Goal: Information Seeking & Learning: Compare options

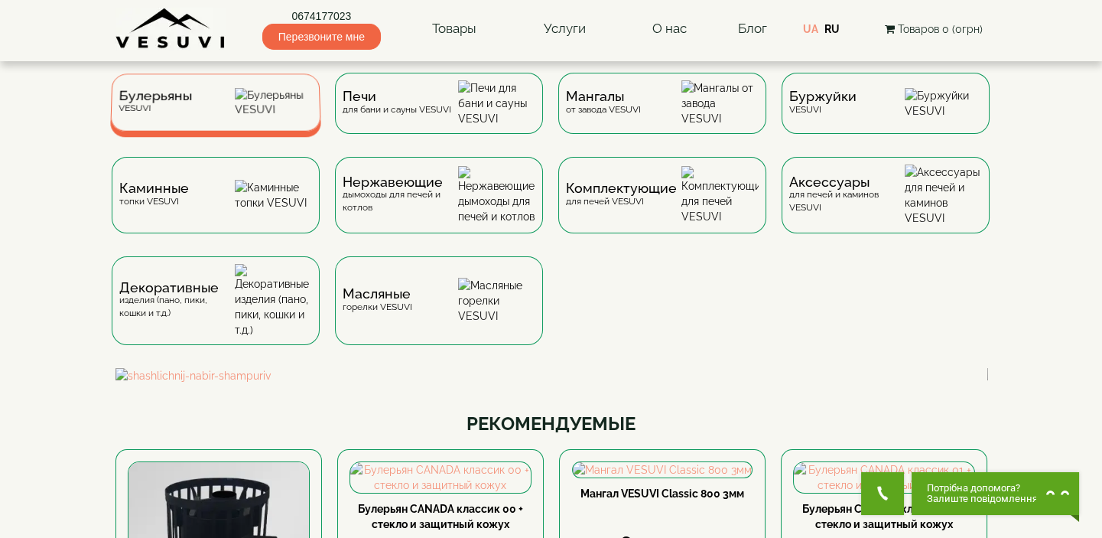
click at [250, 115] on img at bounding box center [274, 102] width 78 height 29
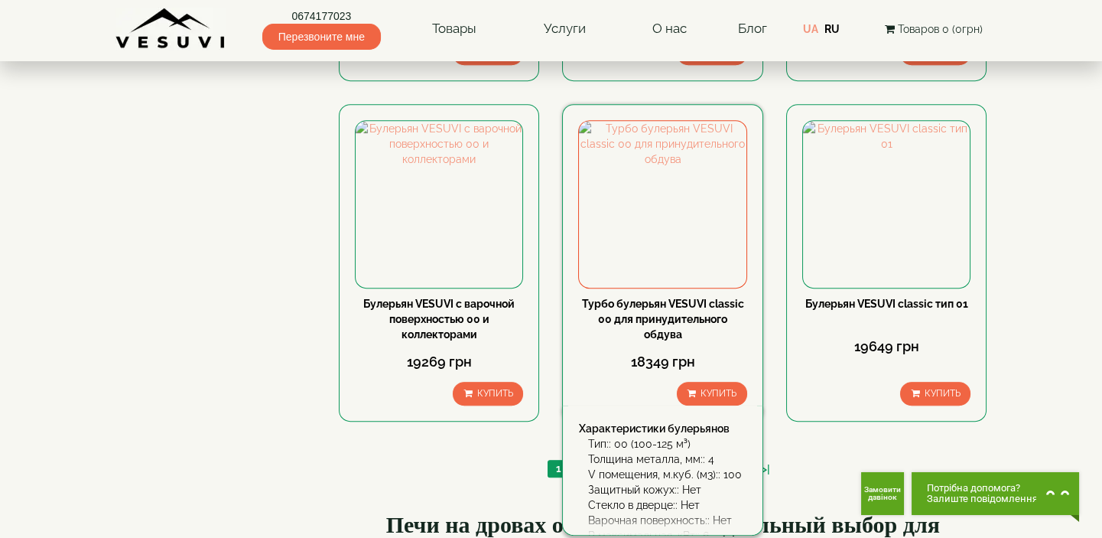
scroll to position [1738, 0]
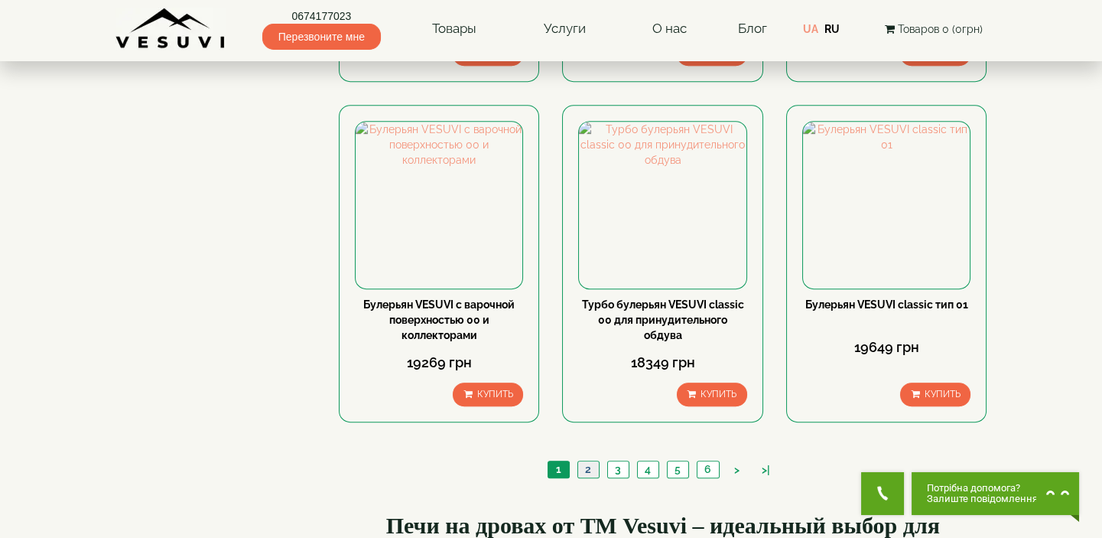
click at [587, 461] on link "2" at bounding box center [587, 469] width 21 height 16
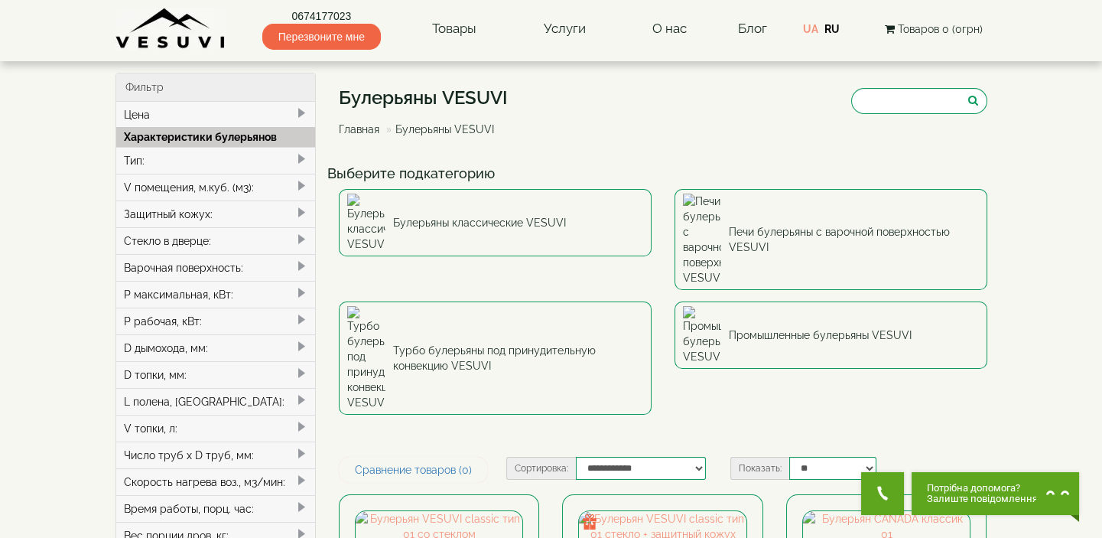
click at [299, 180] on span at bounding box center [301, 186] width 12 height 12
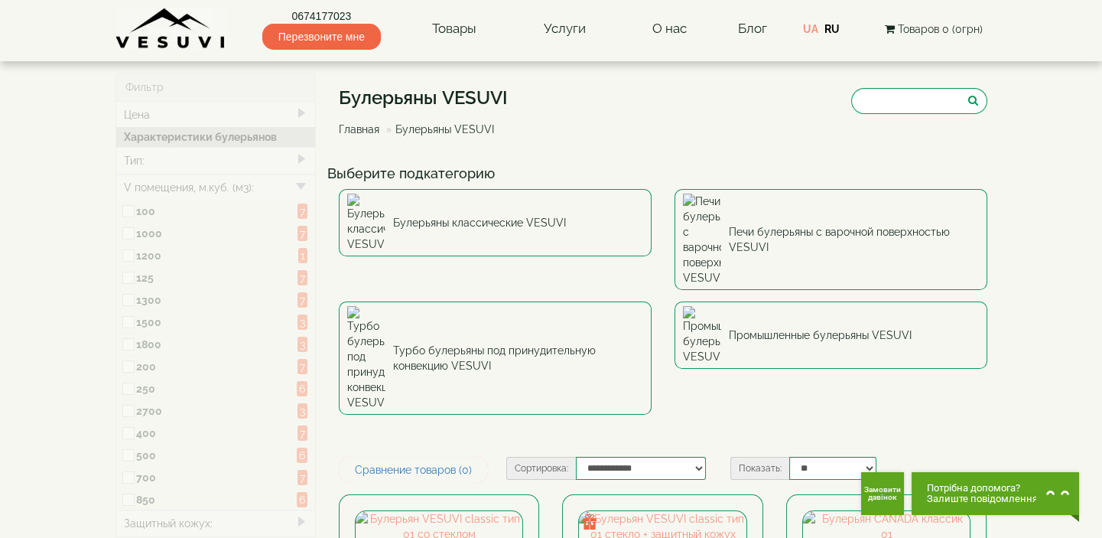
type input "*****"
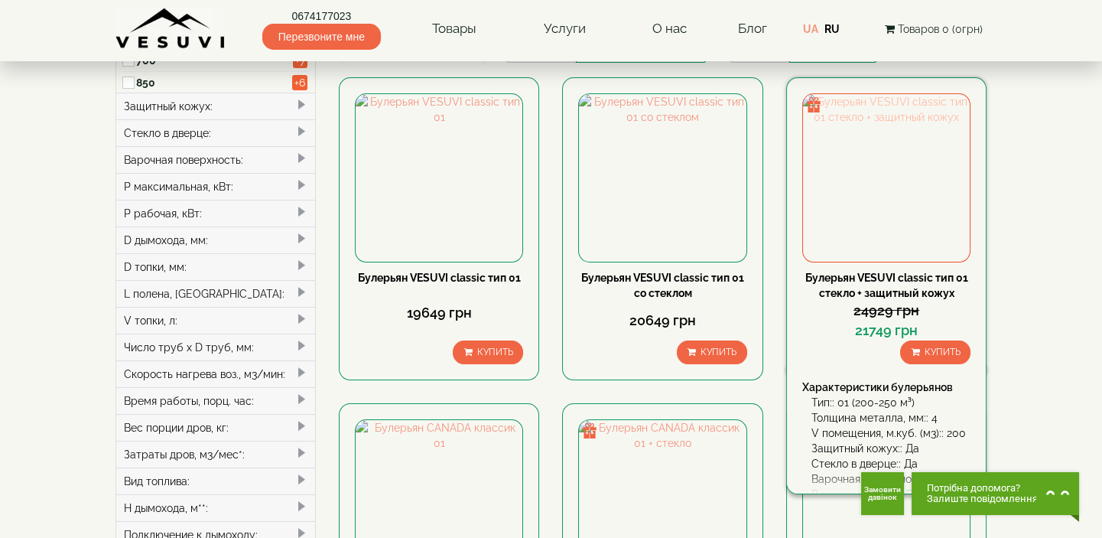
scroll to position [347, 0]
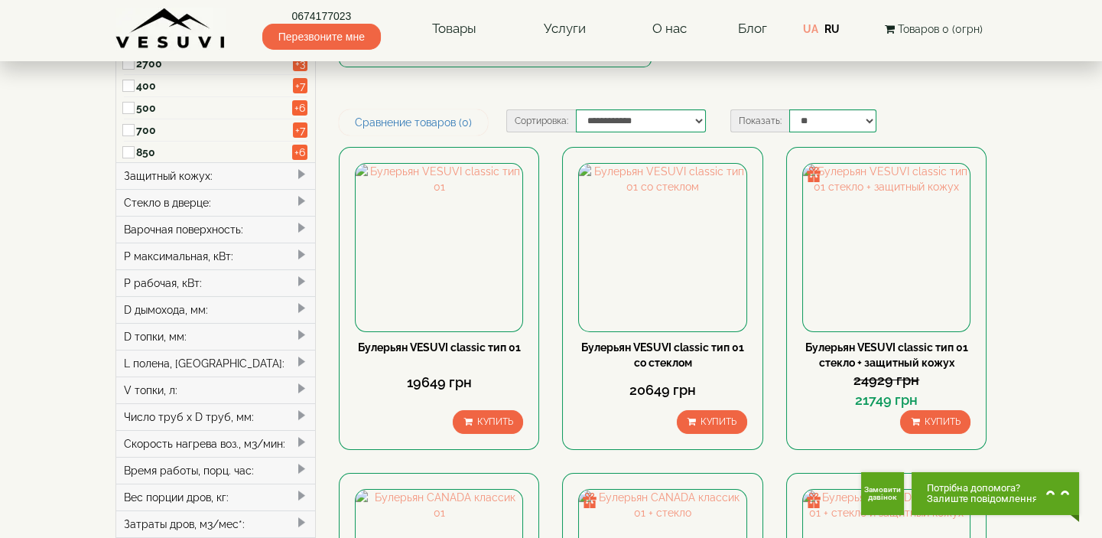
click at [1045, 255] on body "0674177023 Перезвоните мне Товары Булерьяны VESUVI Мангалы от завода VESUVI Печ…" at bounding box center [551, 546] width 1102 height 1787
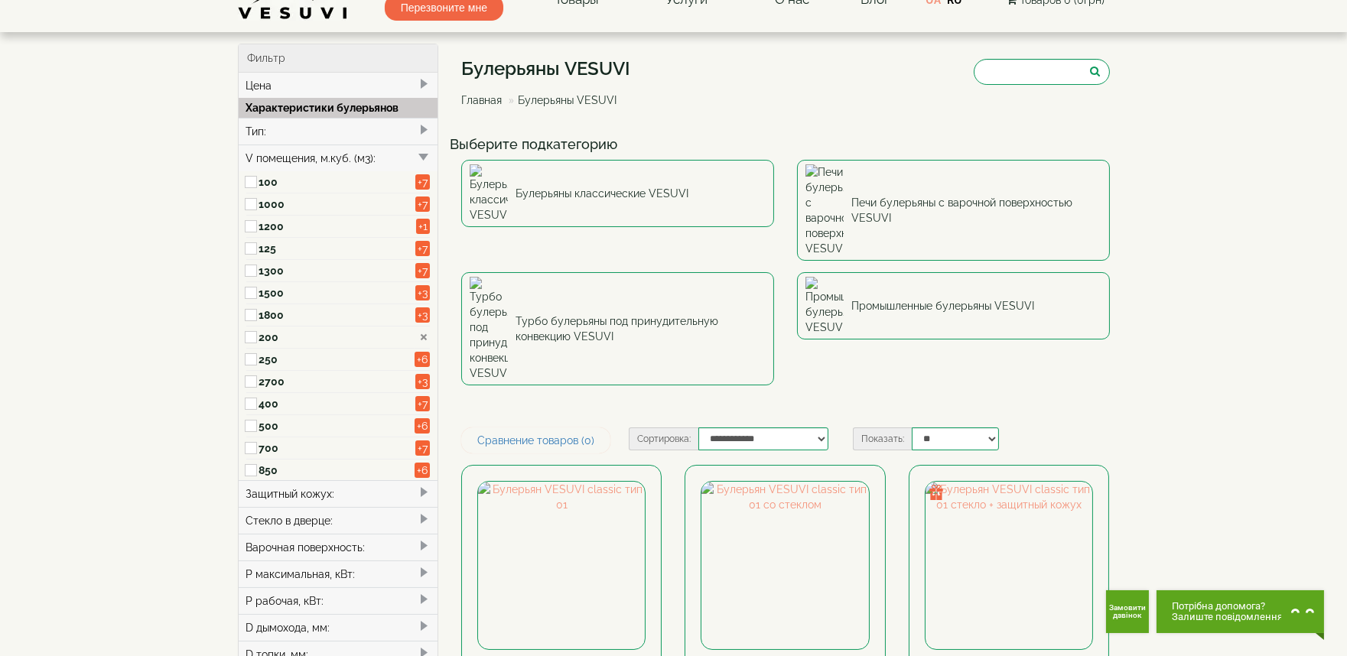
scroll to position [0, 0]
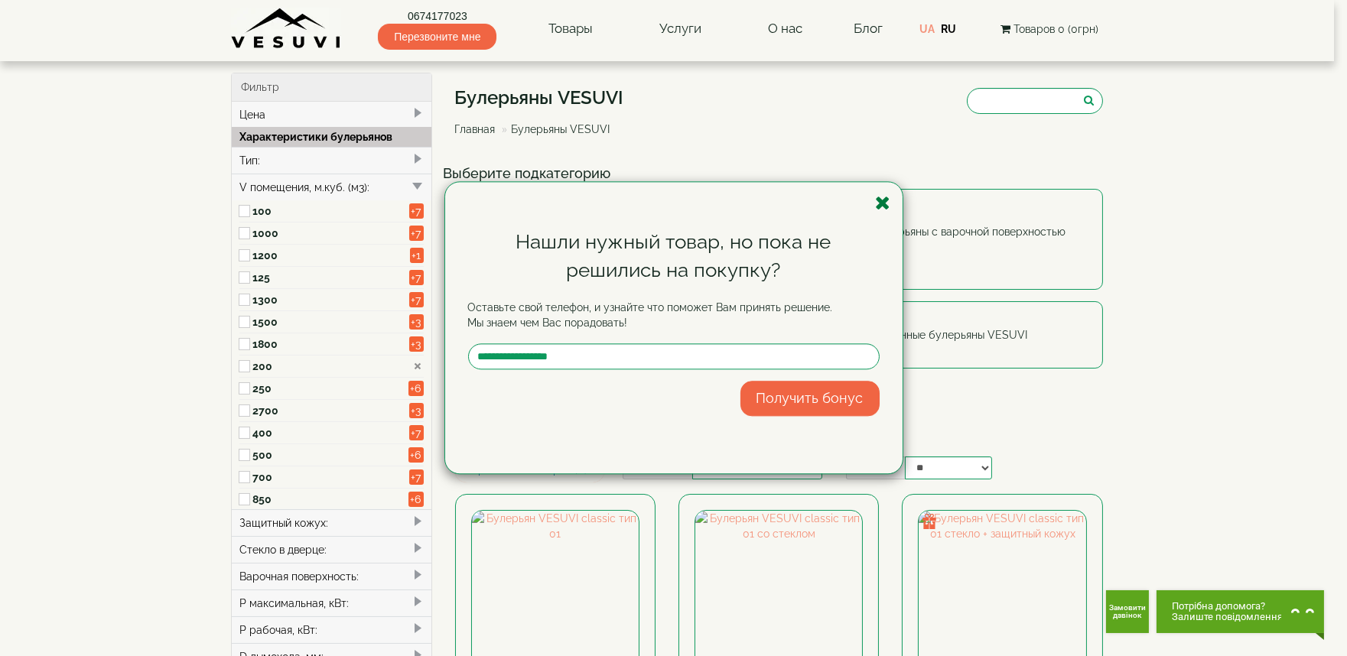
click at [883, 197] on icon "button" at bounding box center [883, 202] width 15 height 19
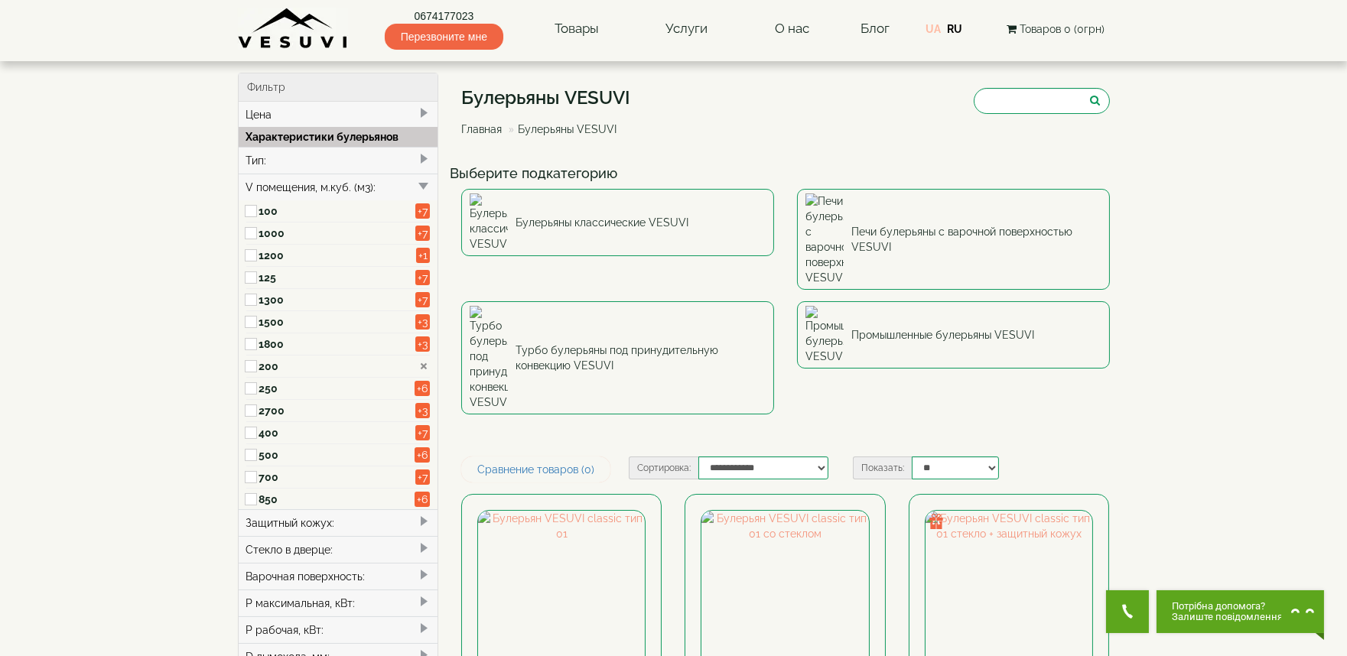
click at [935, 31] on link "UA" at bounding box center [932, 29] width 15 height 12
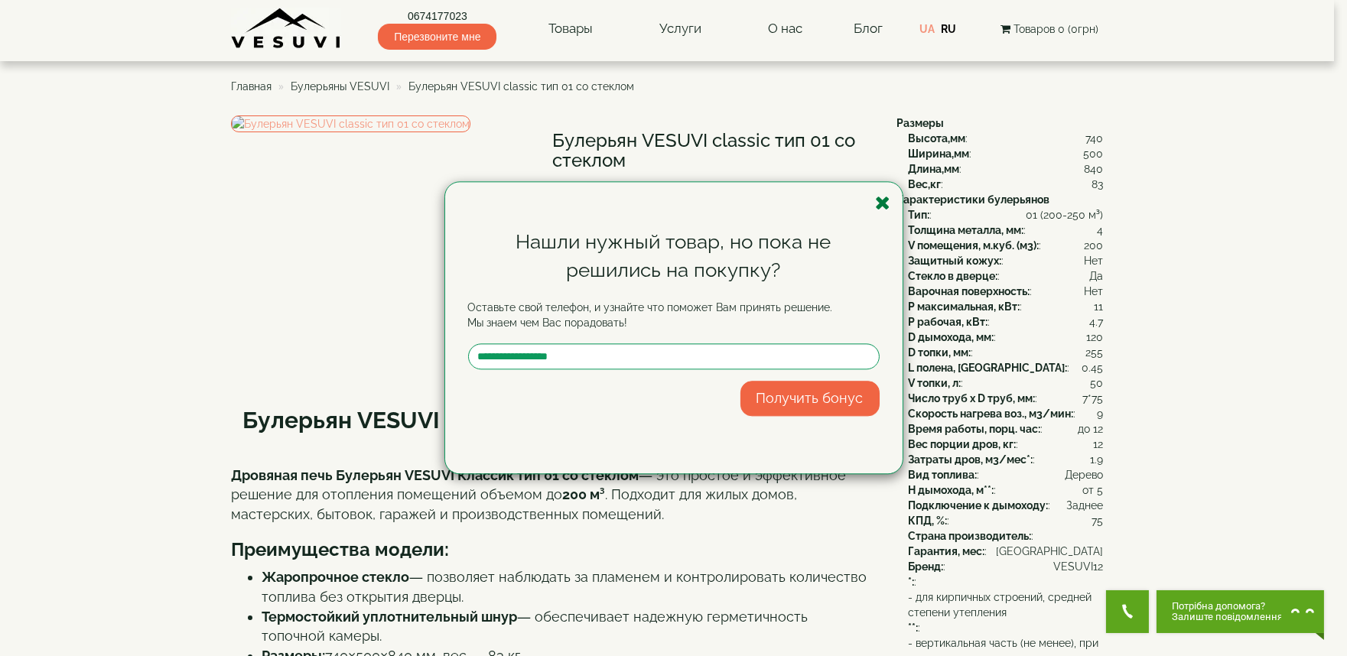
click at [884, 200] on icon "button" at bounding box center [883, 202] width 15 height 19
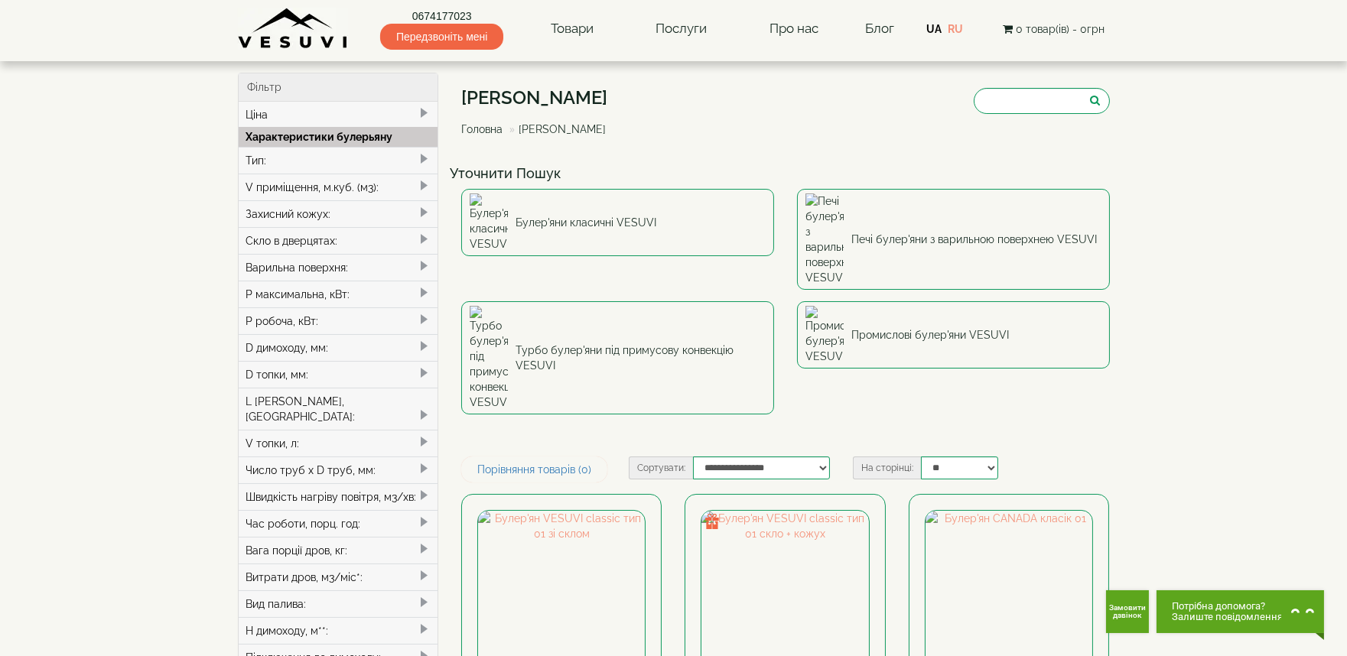
click at [423, 181] on span at bounding box center [424, 186] width 12 height 12
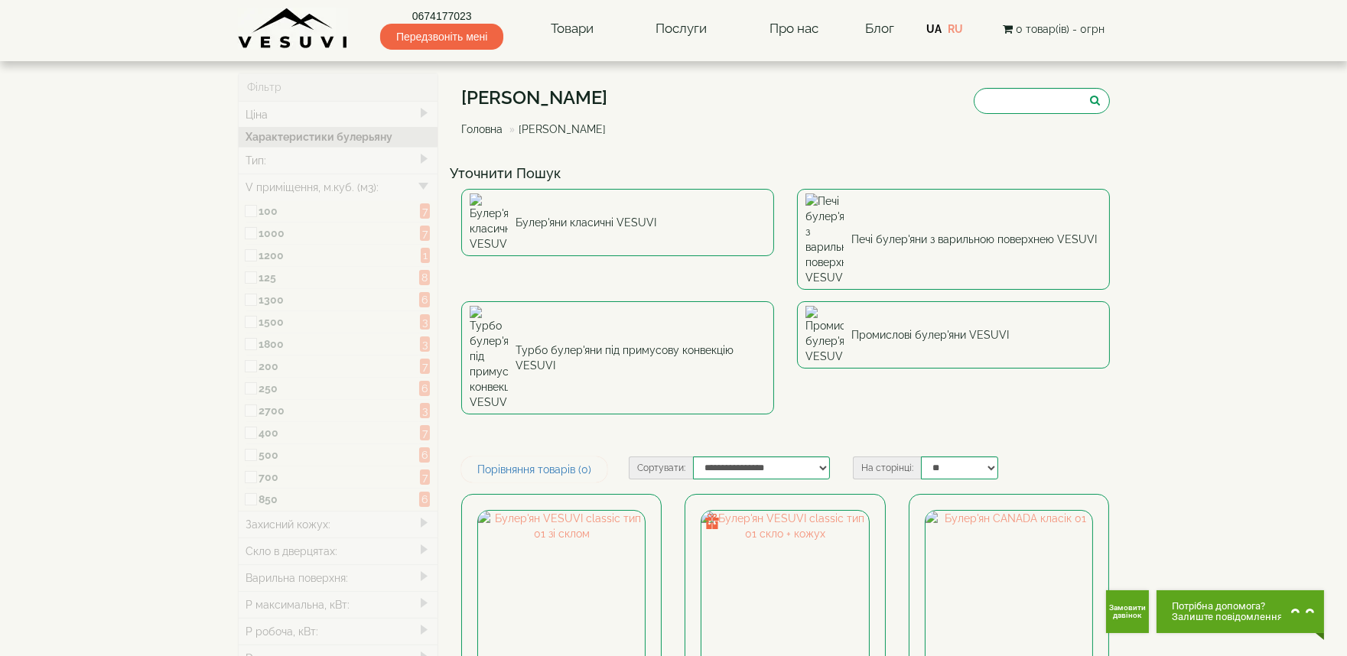
type input "*****"
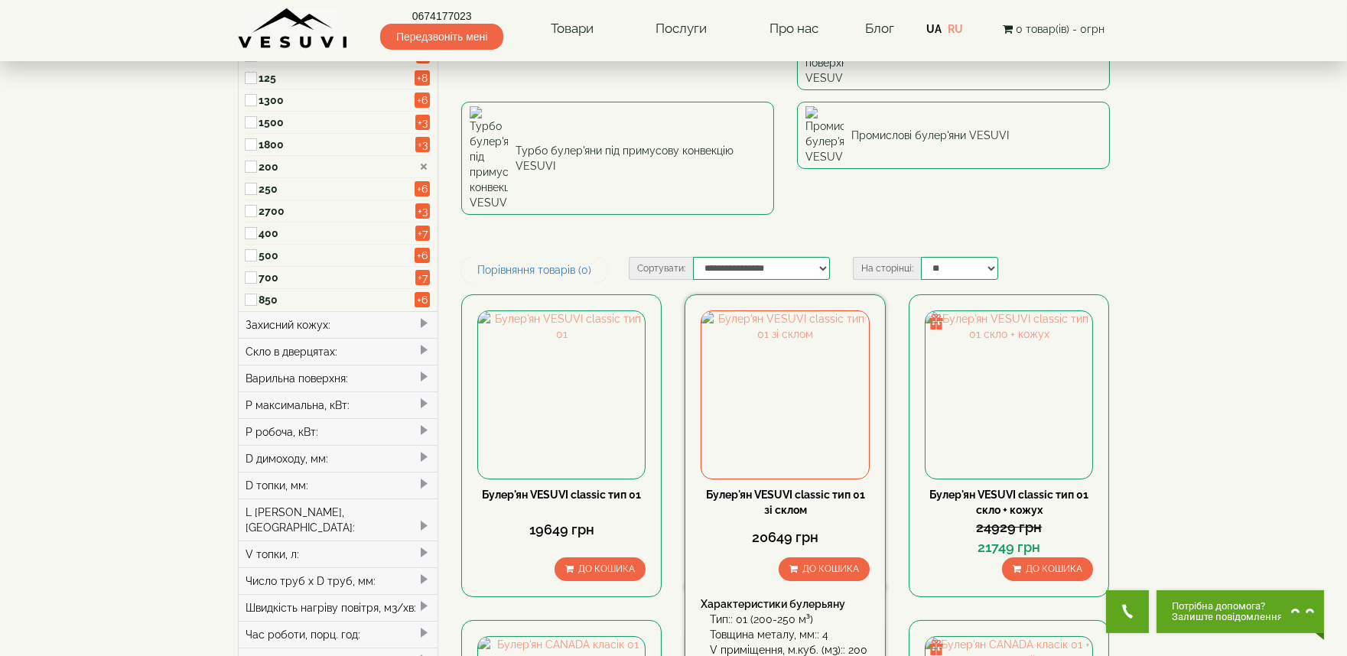
scroll to position [170, 0]
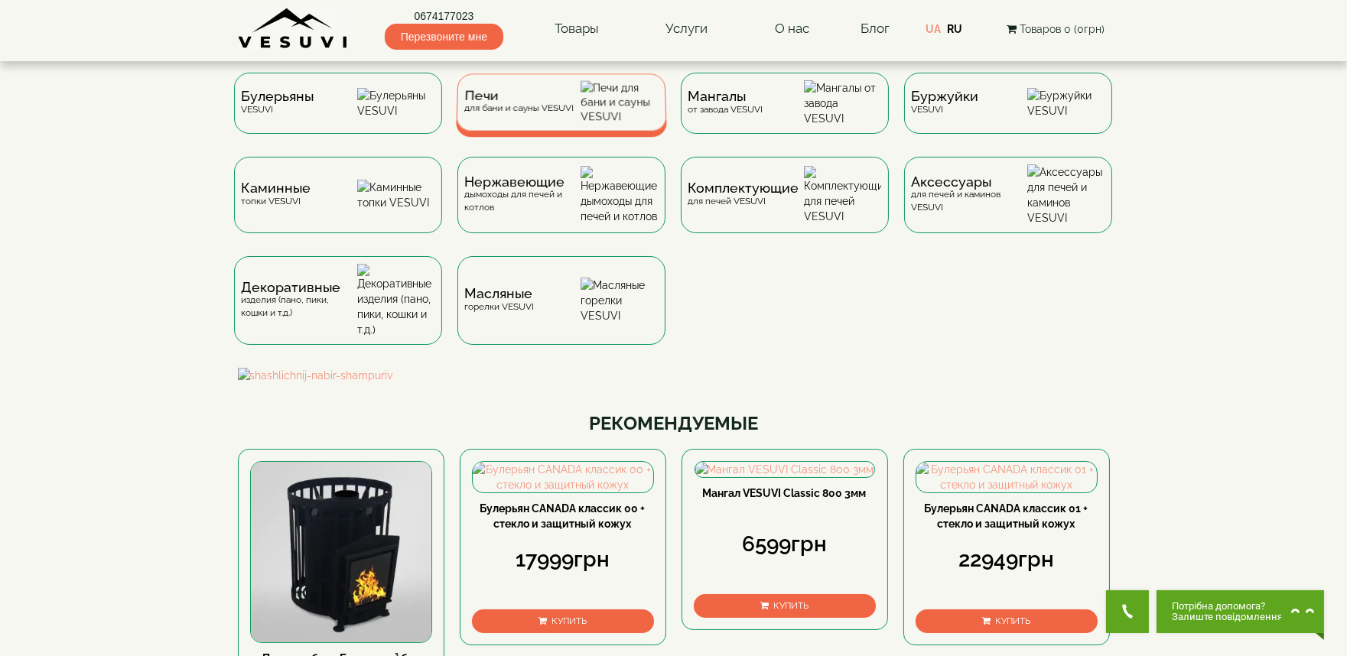
click at [538, 102] on span "Печи" at bounding box center [518, 95] width 109 height 11
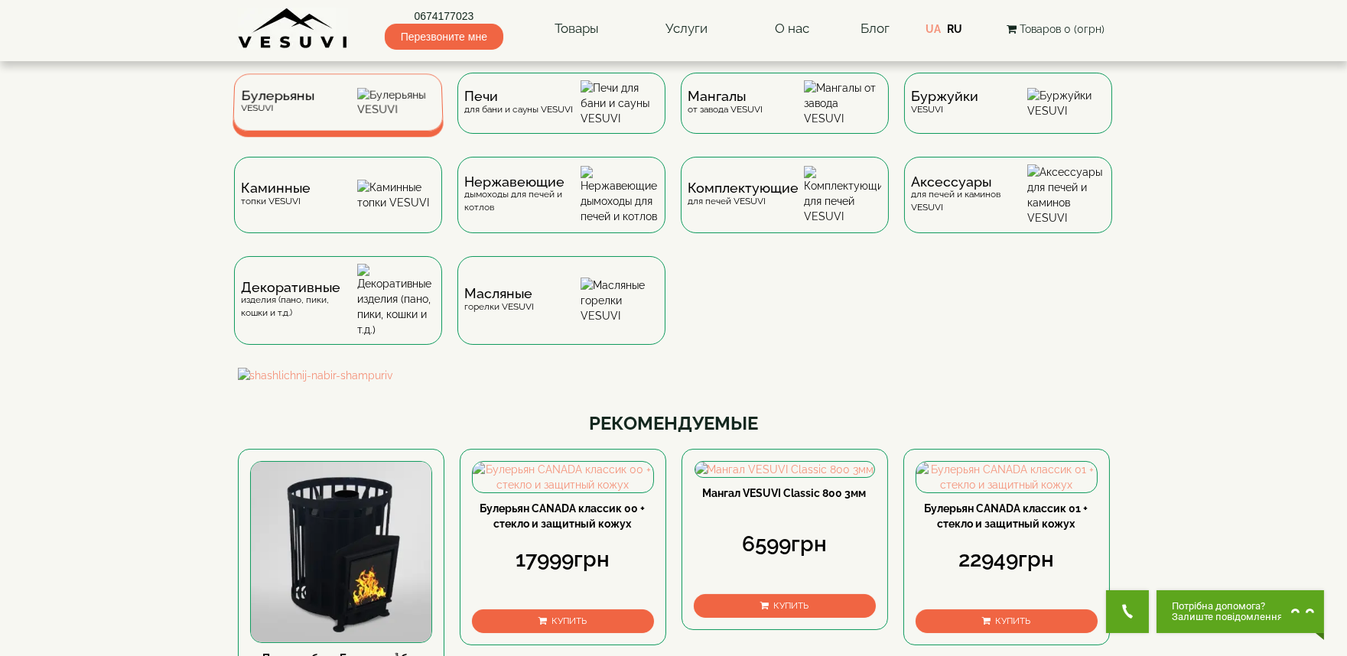
click at [325, 96] on div "Булерьяны VESUVI" at bounding box center [337, 101] width 211 height 57
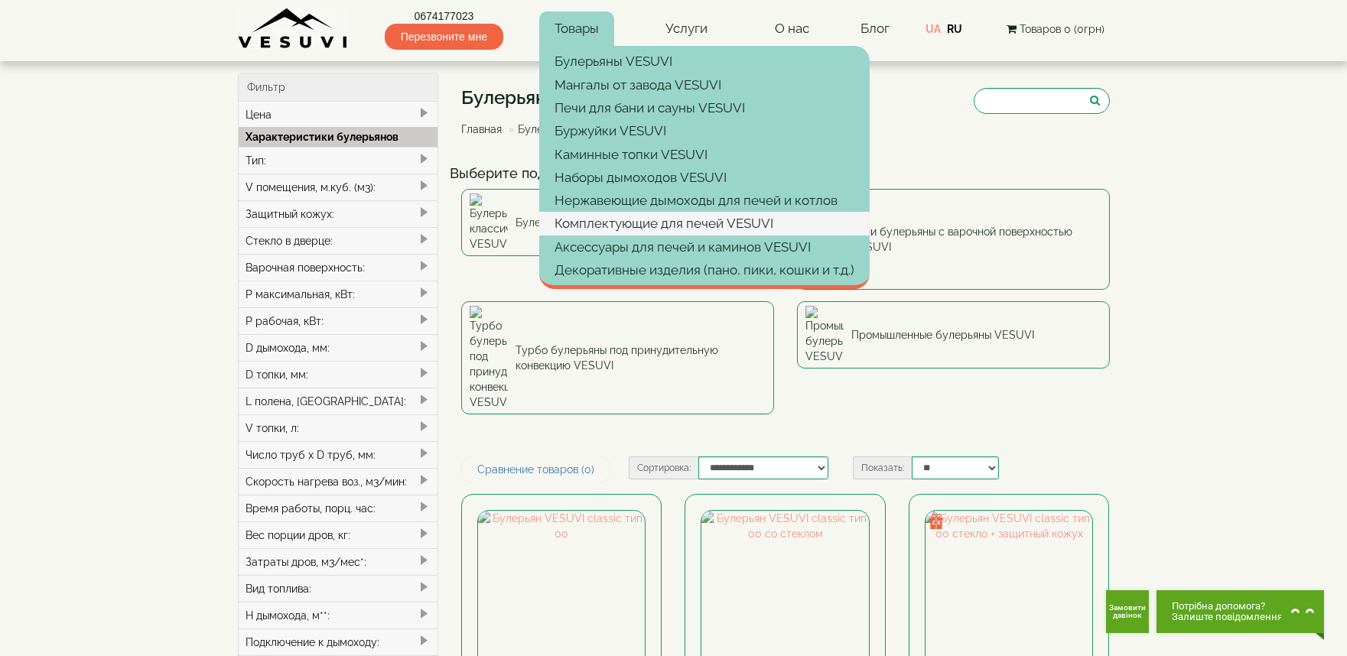
click at [632, 213] on link "Комплектующие для печей VESUVI" at bounding box center [704, 223] width 330 height 23
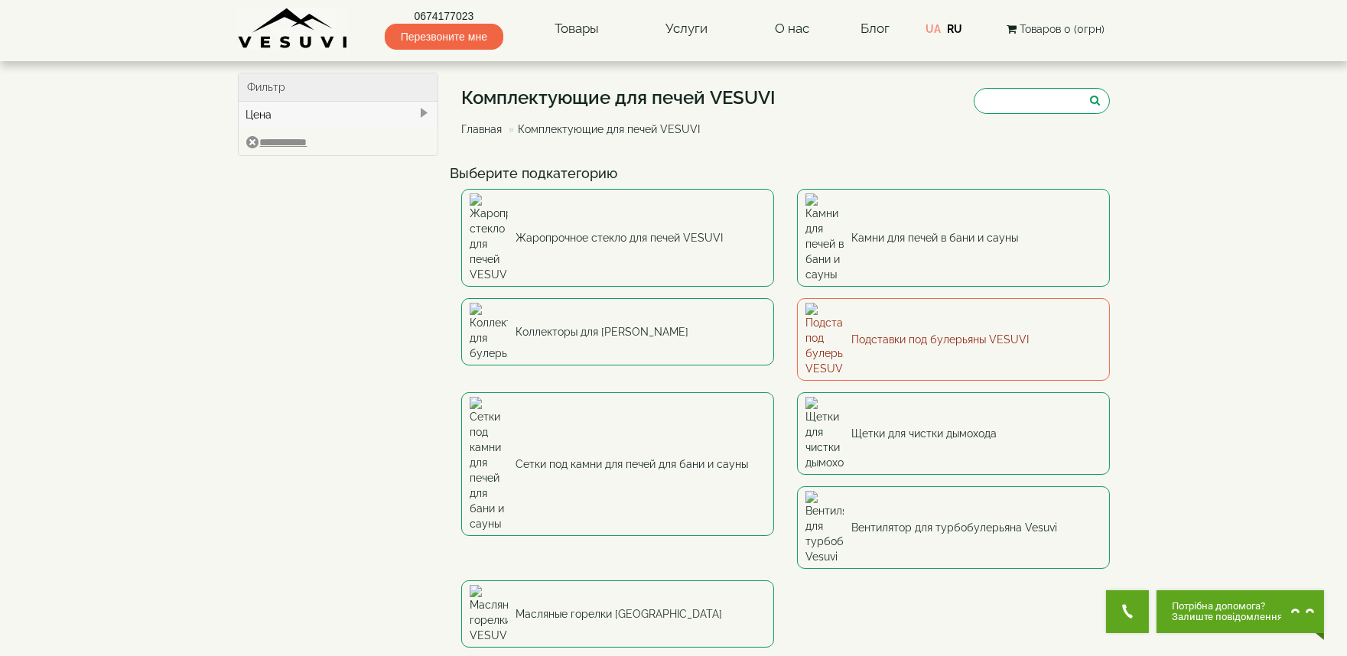
click at [948, 298] on link "Подставки под булерьяны VESUVI" at bounding box center [953, 339] width 313 height 83
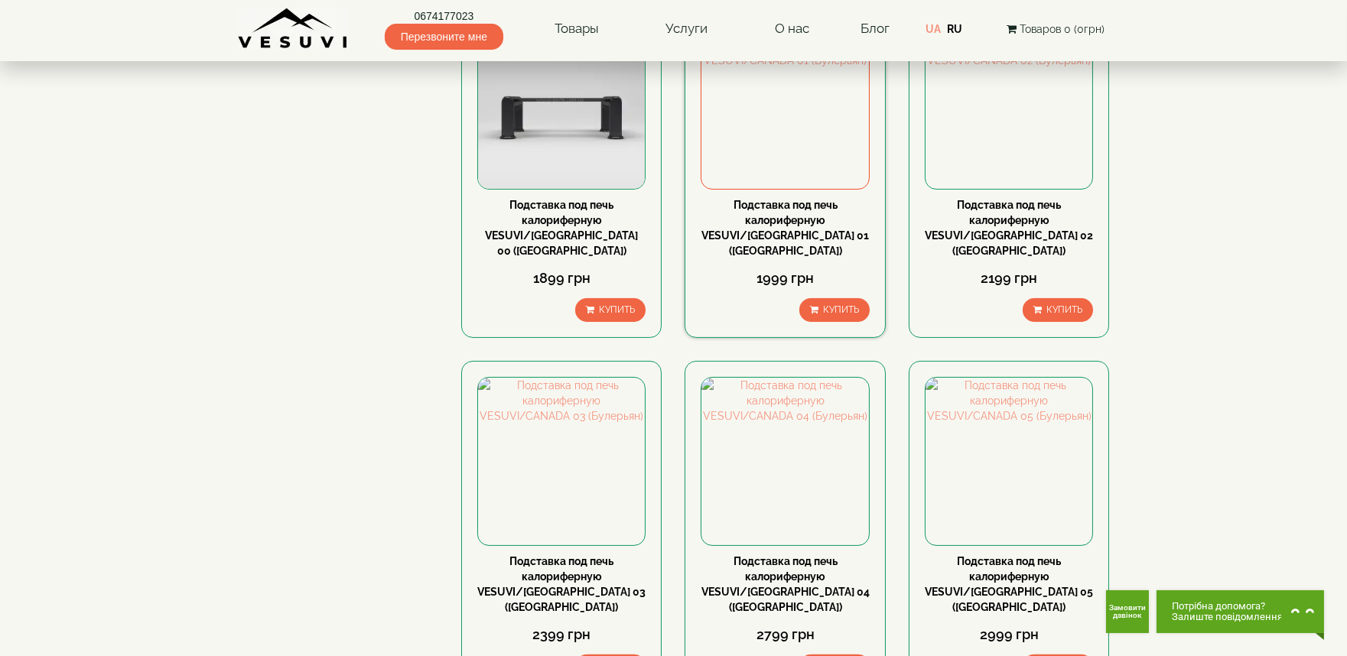
scroll to position [850, 0]
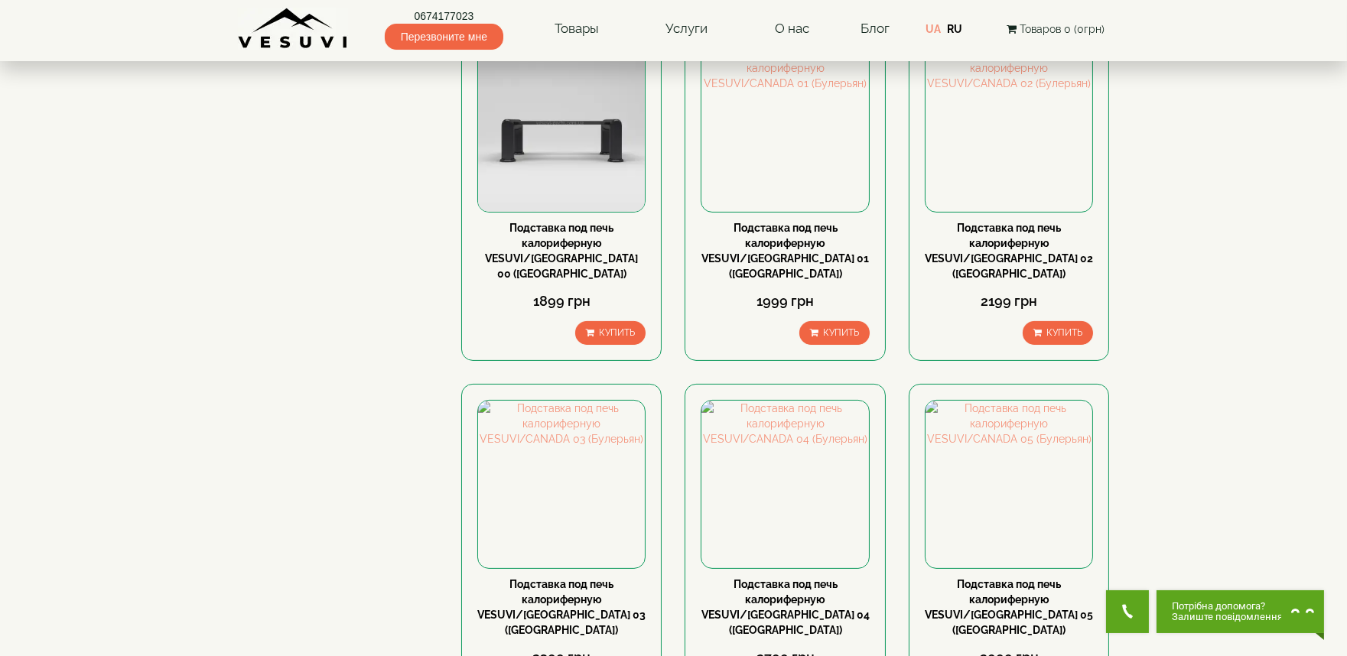
drag, startPoint x: 762, startPoint y: 250, endPoint x: 362, endPoint y: 302, distance: 404.1
click at [353, 300] on div "**********" at bounding box center [673, 574] width 895 height 2703
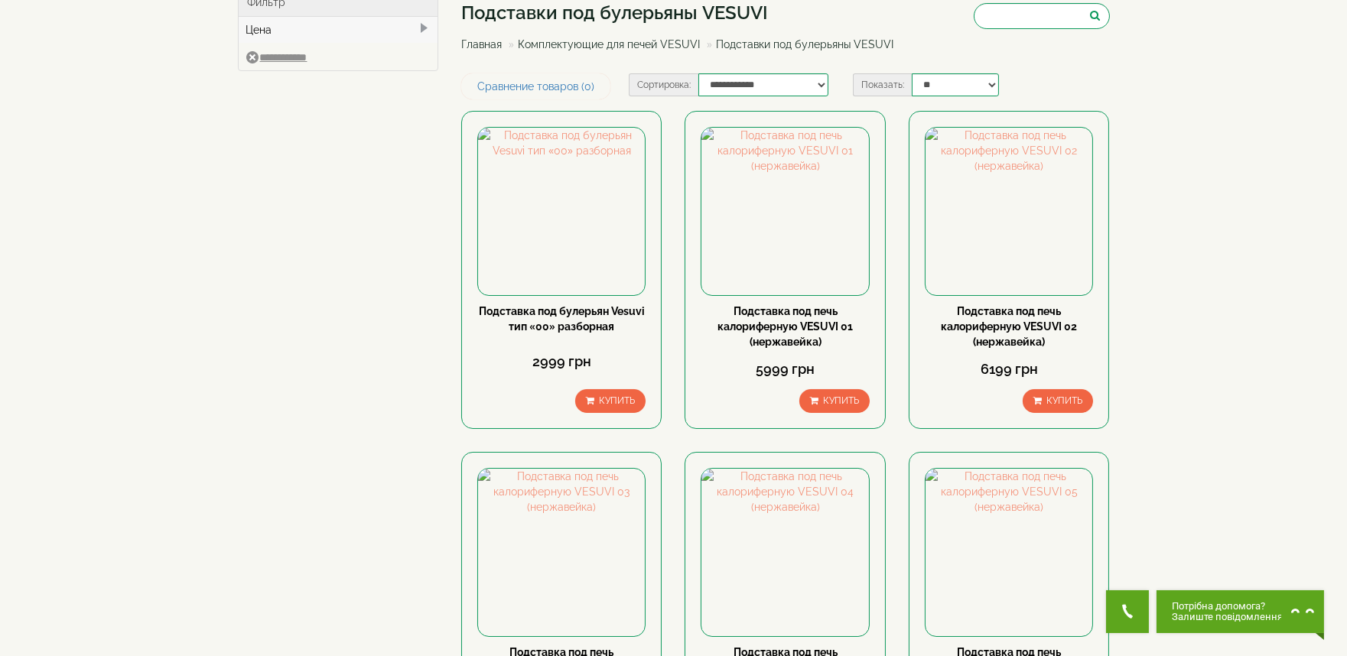
scroll to position [0, 0]
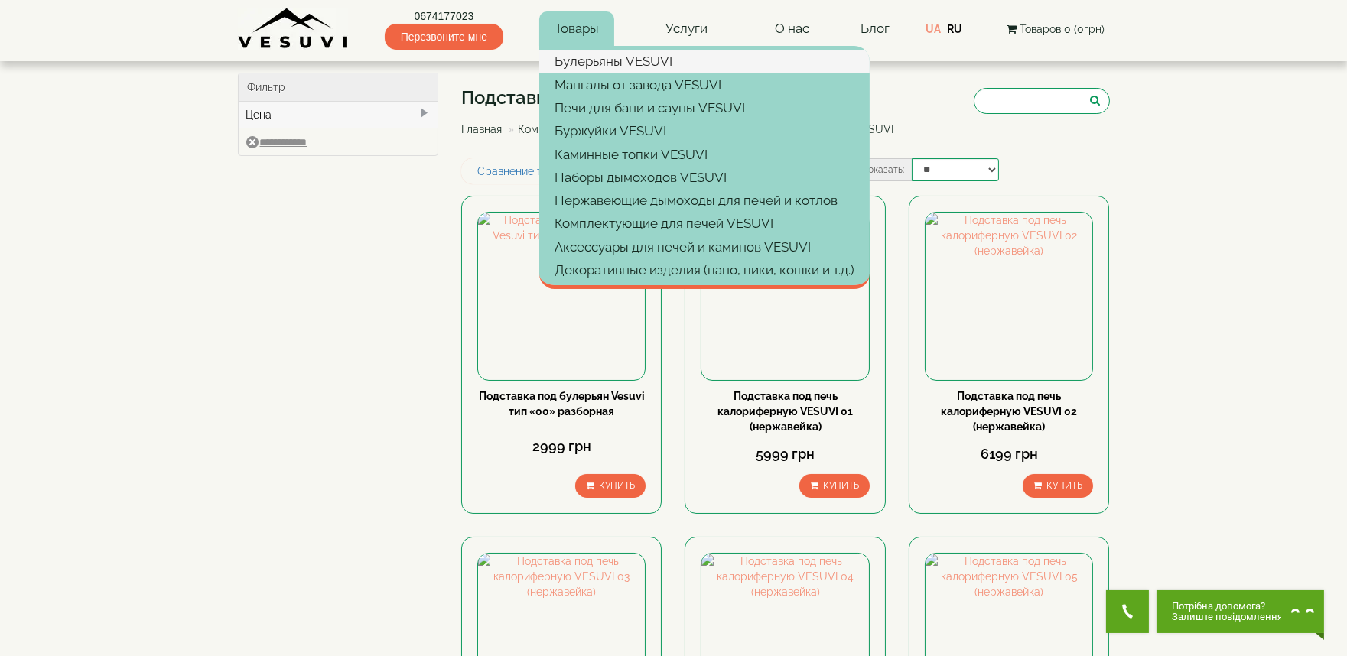
click at [594, 61] on link "Булерьяны VESUVI" at bounding box center [704, 61] width 330 height 23
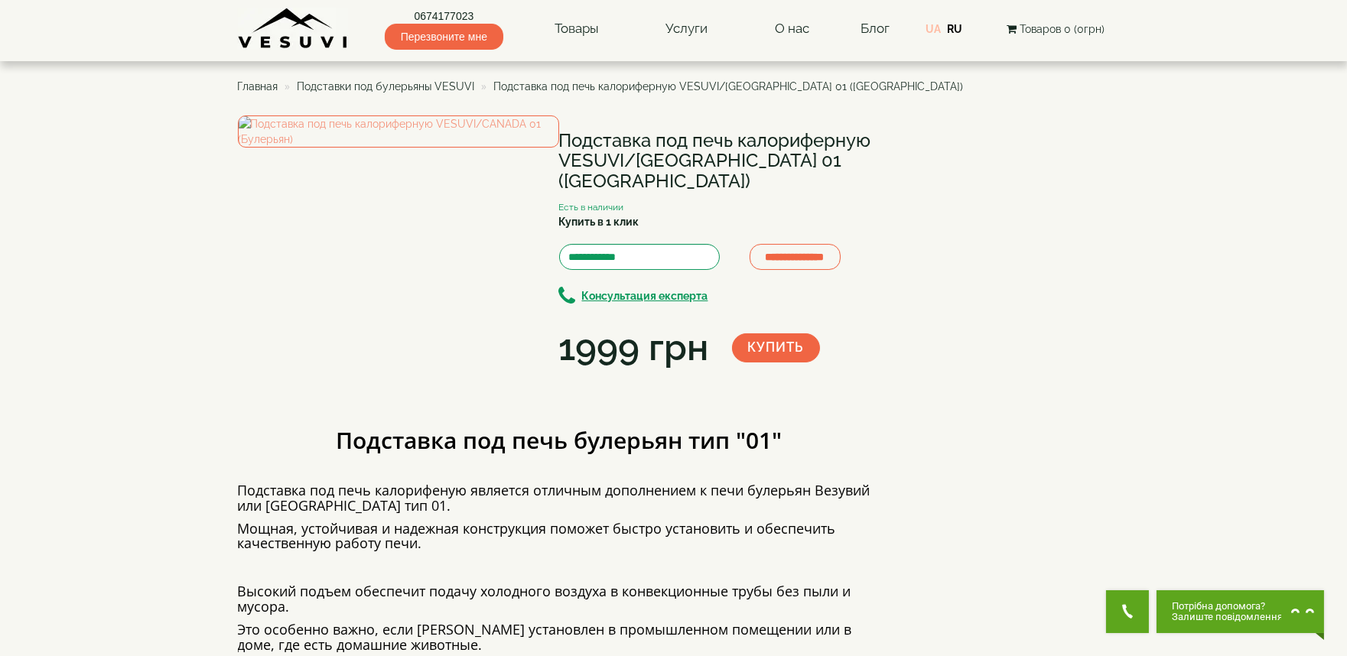
click at [931, 28] on link "UA" at bounding box center [932, 29] width 15 height 12
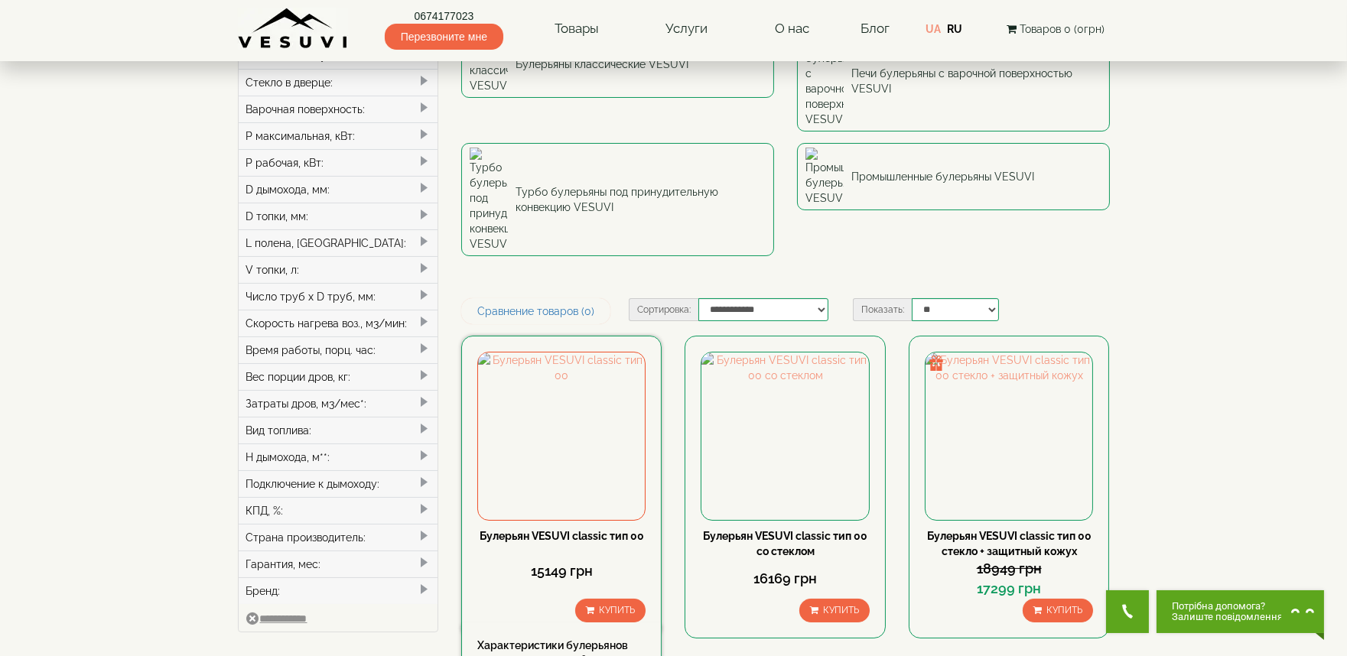
scroll to position [170, 0]
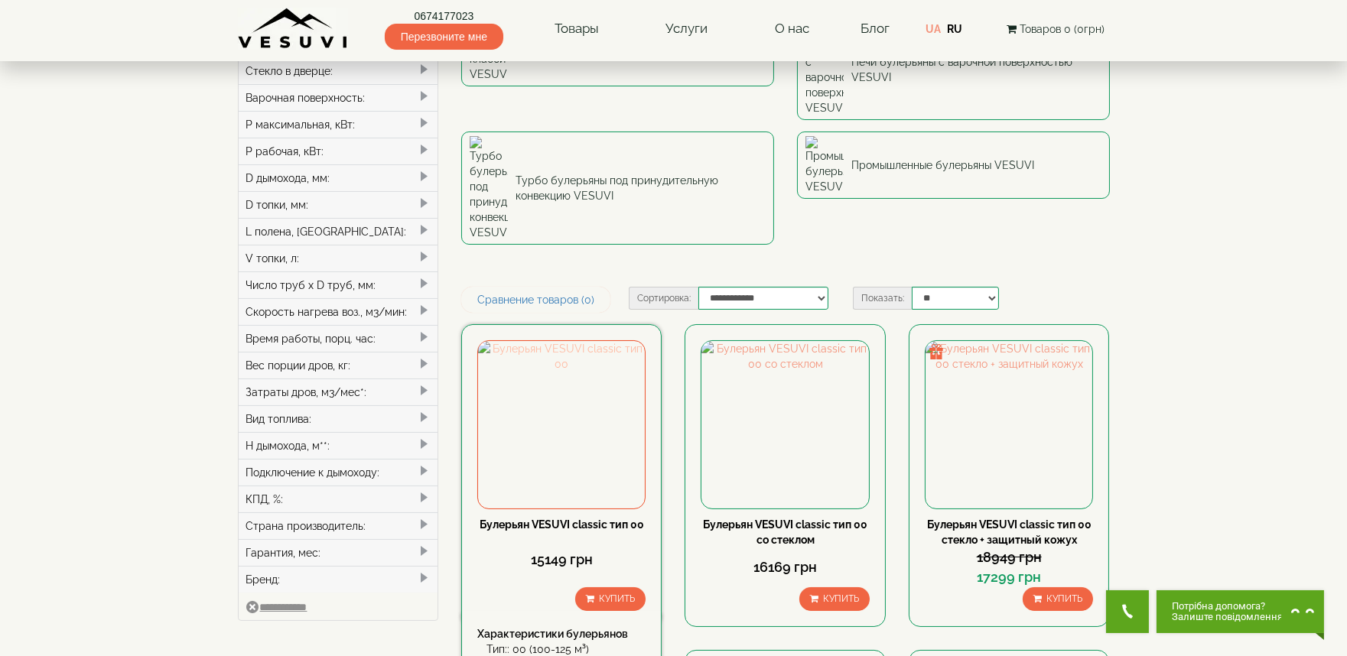
click at [544, 341] on img at bounding box center [561, 424] width 167 height 167
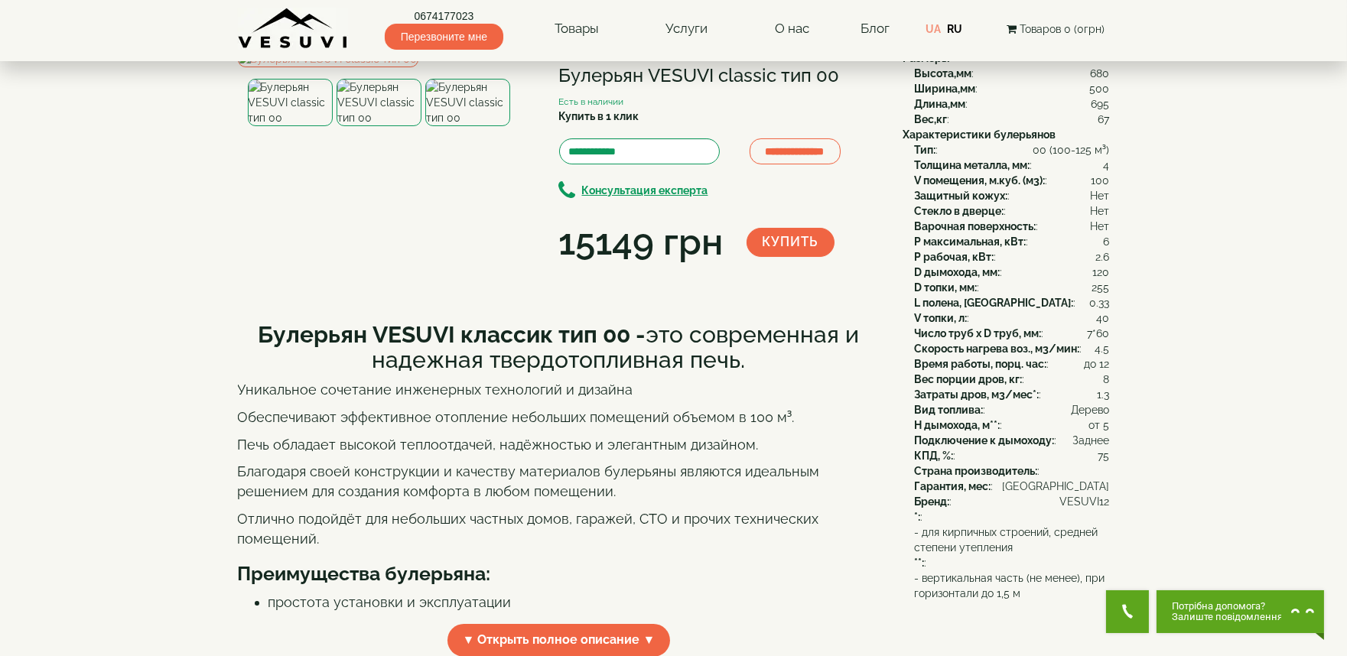
scroll to position [85, 0]
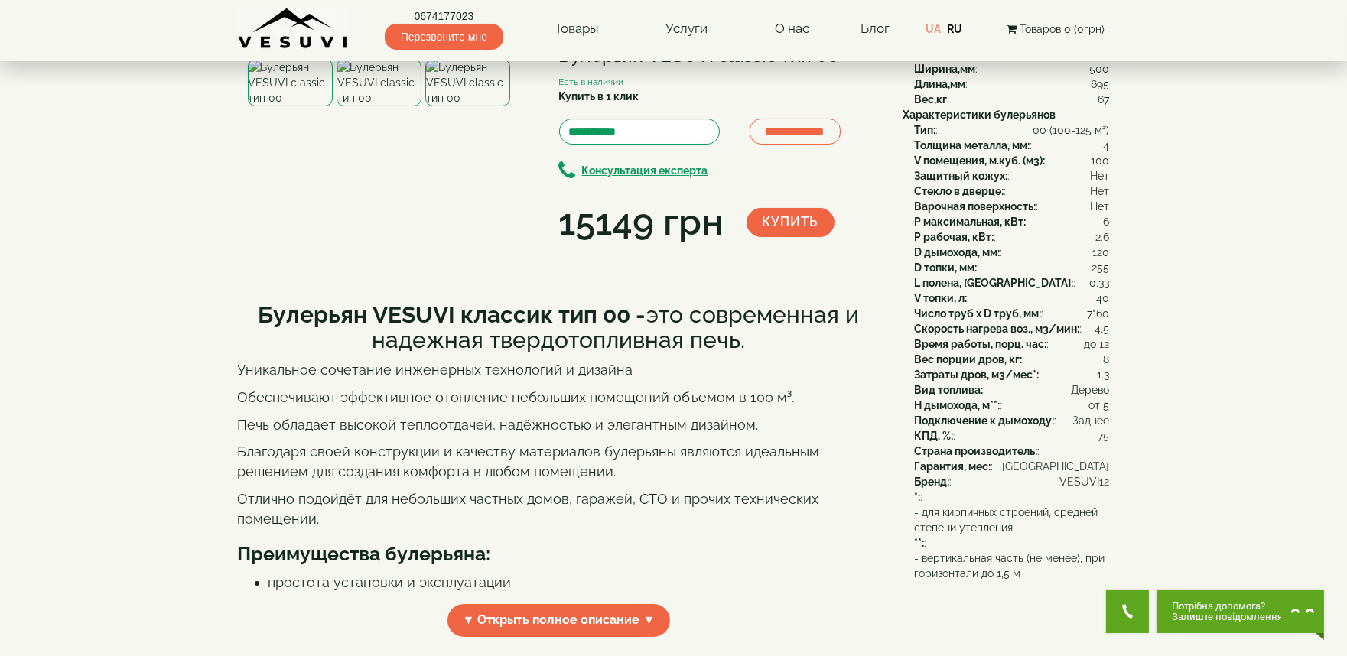
click at [467, 106] on img at bounding box center [467, 82] width 85 height 47
click at [369, 106] on img at bounding box center [379, 82] width 85 height 47
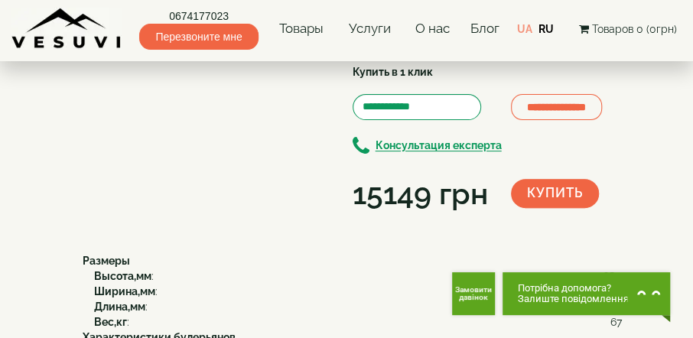
scroll to position [174, 0]
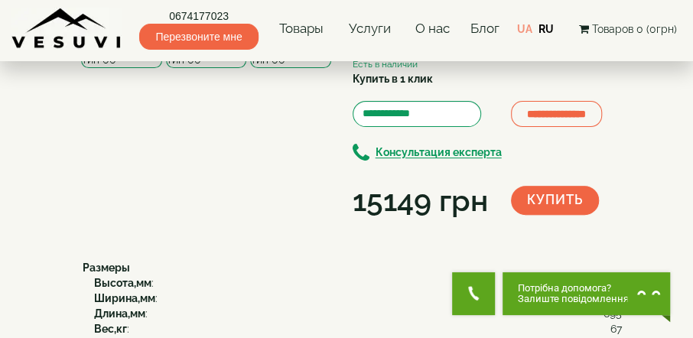
scroll to position [131, 0]
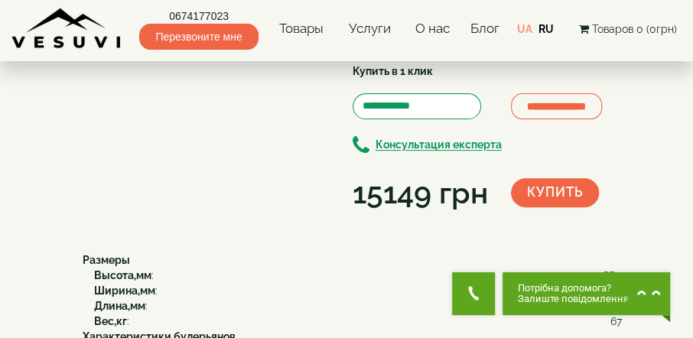
click at [222, 60] on img at bounding box center [206, 36] width 81 height 47
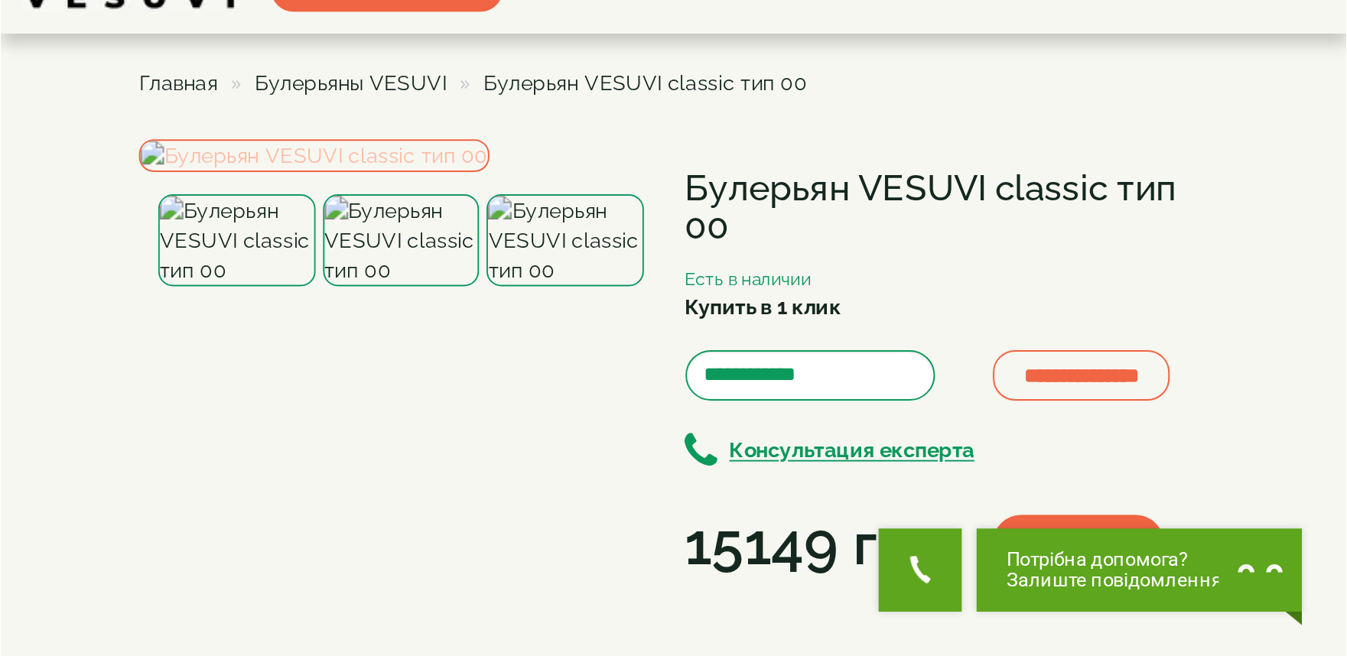
scroll to position [43, 0]
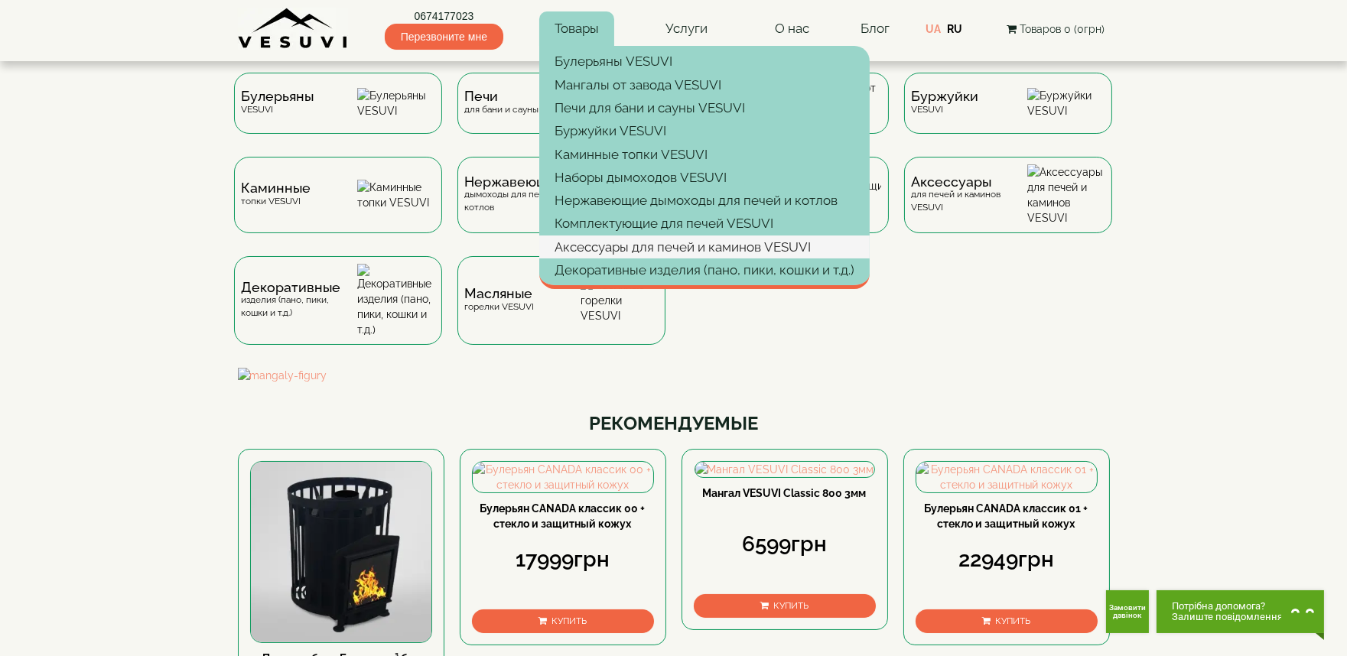
click at [638, 249] on link "Аксессуары для печей и каминов VESUVI" at bounding box center [704, 247] width 330 height 23
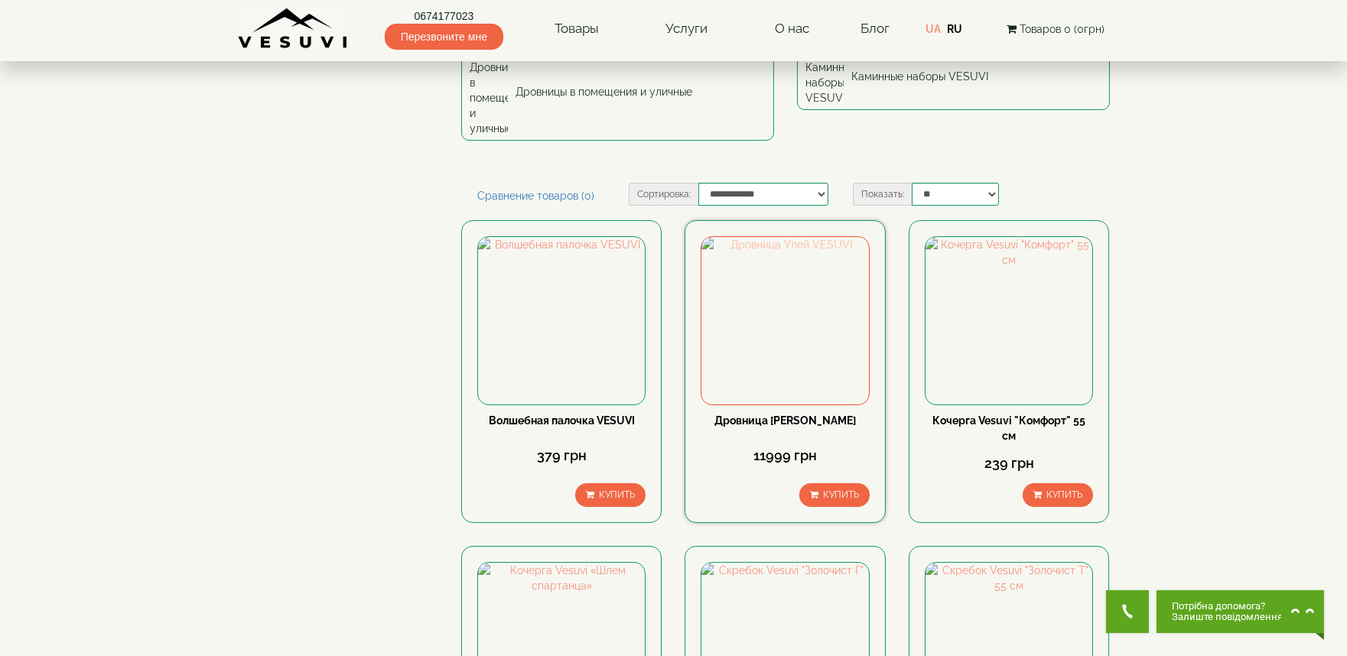
scroll to position [170, 0]
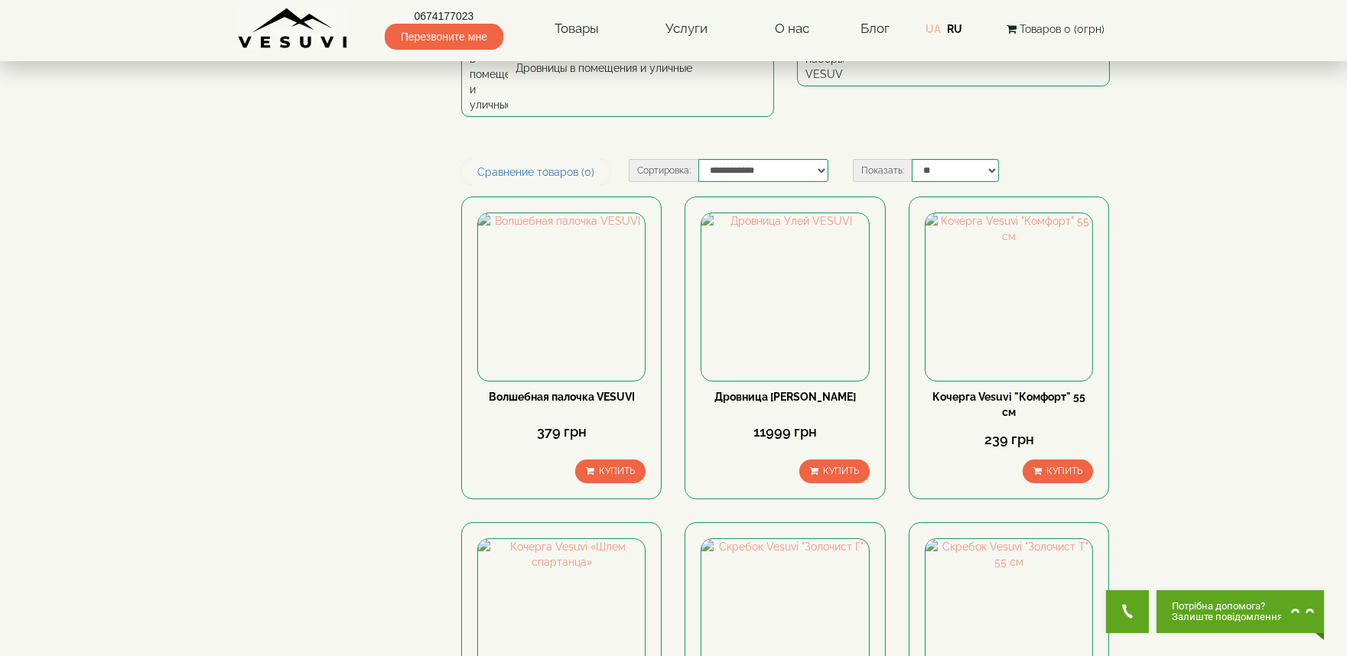
click at [935, 26] on link "UA" at bounding box center [932, 29] width 15 height 12
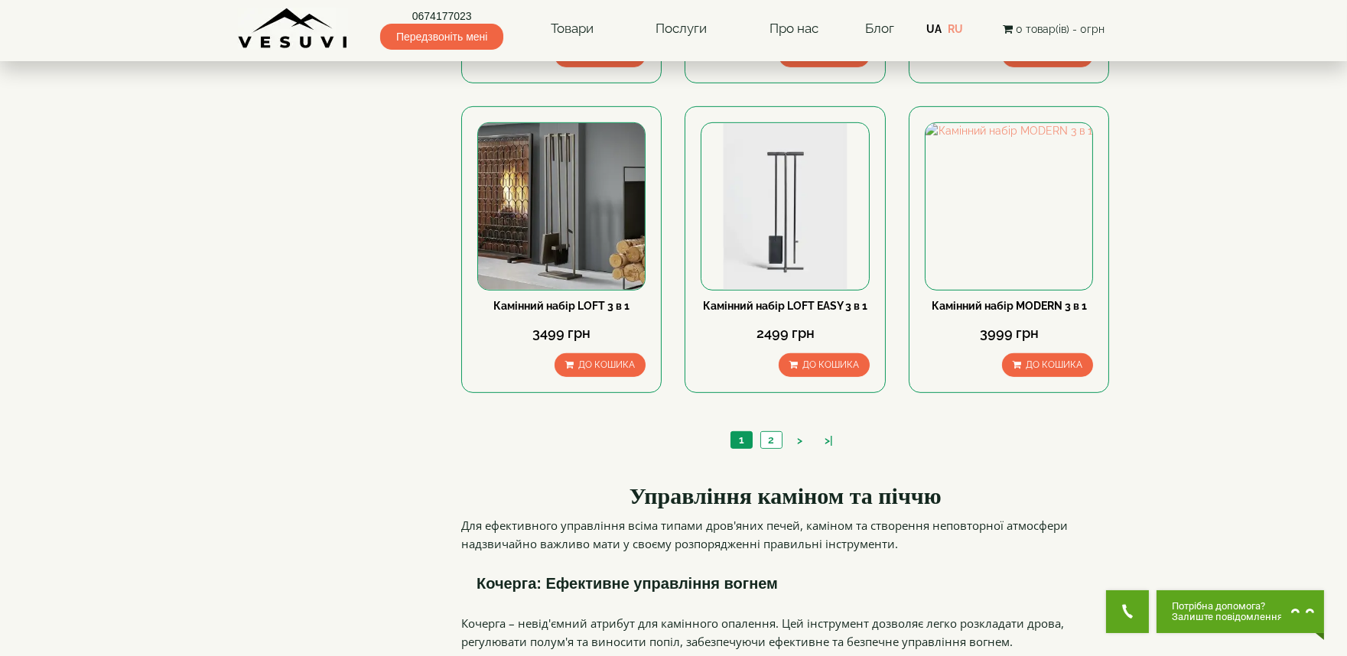
scroll to position [1614, 0]
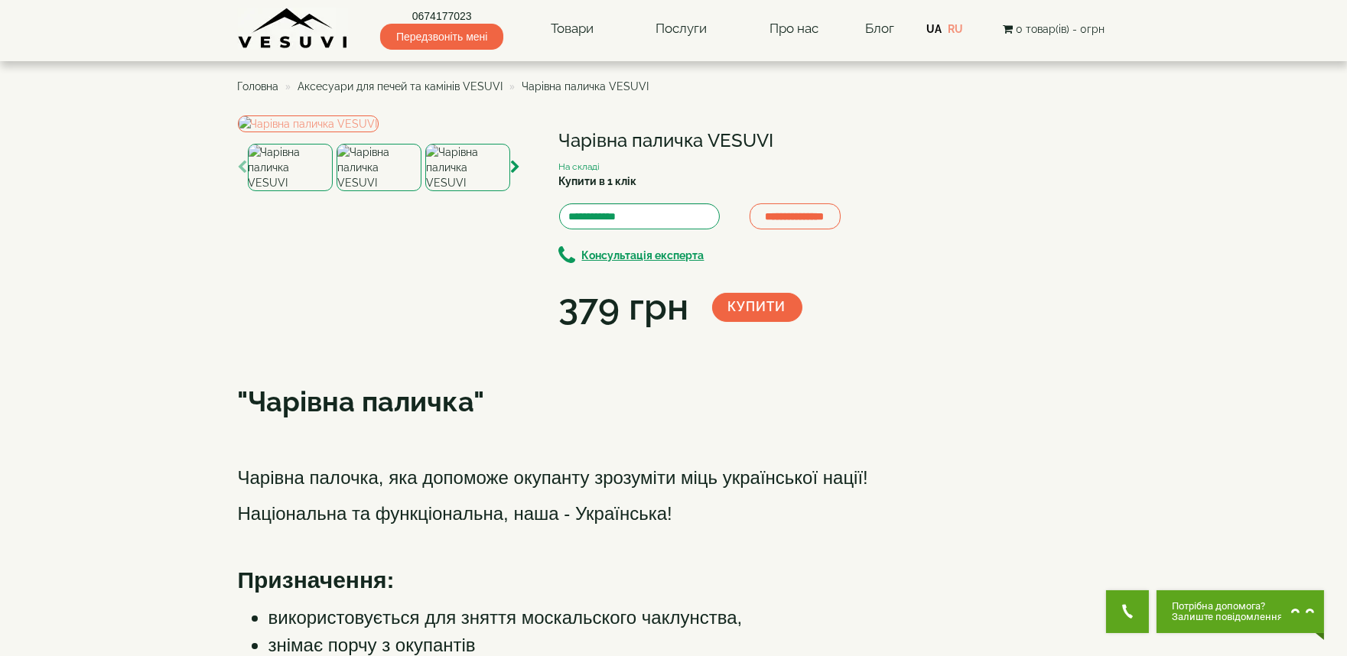
click at [394, 191] on img at bounding box center [379, 167] width 85 height 47
click at [463, 191] on img at bounding box center [467, 167] width 85 height 47
click at [283, 191] on img at bounding box center [290, 167] width 85 height 47
